Goal: Contribute content

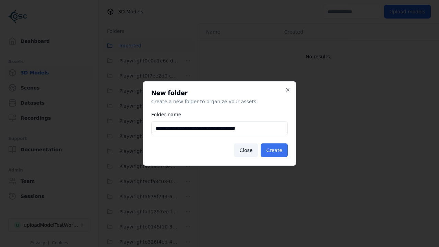
type input "**********"
click at [275, 150] on button "Create" at bounding box center [274, 150] width 27 height 14
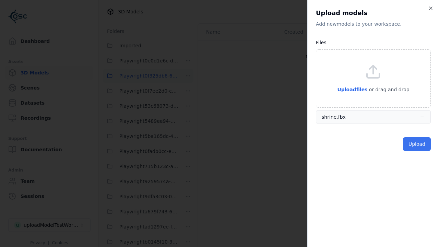
click at [417, 144] on button "Upload" at bounding box center [417, 144] width 28 height 14
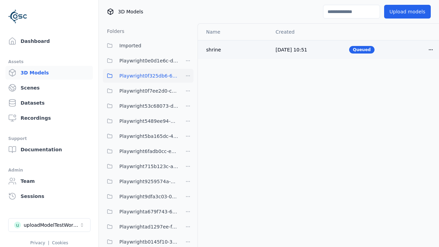
click at [431, 49] on html "Support Dashboard Assets 3D Models Scenes Datasets Recordings Support Documenta…" at bounding box center [219, 123] width 439 height 247
click at [416, 76] on div "Delete" at bounding box center [415, 76] width 40 height 11
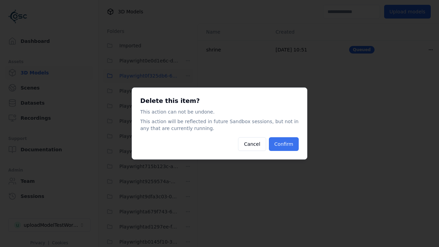
click at [284, 144] on button "Confirm" at bounding box center [284, 144] width 30 height 14
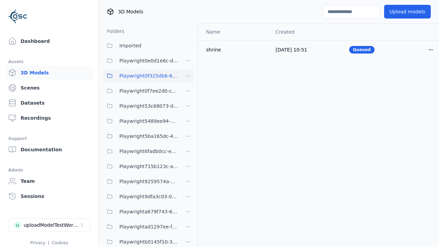
click at [188, 76] on html "Support Dashboard Assets 3D Models Scenes Datasets Recordings Support Documenta…" at bounding box center [219, 123] width 439 height 247
